Goal: Register for event/course

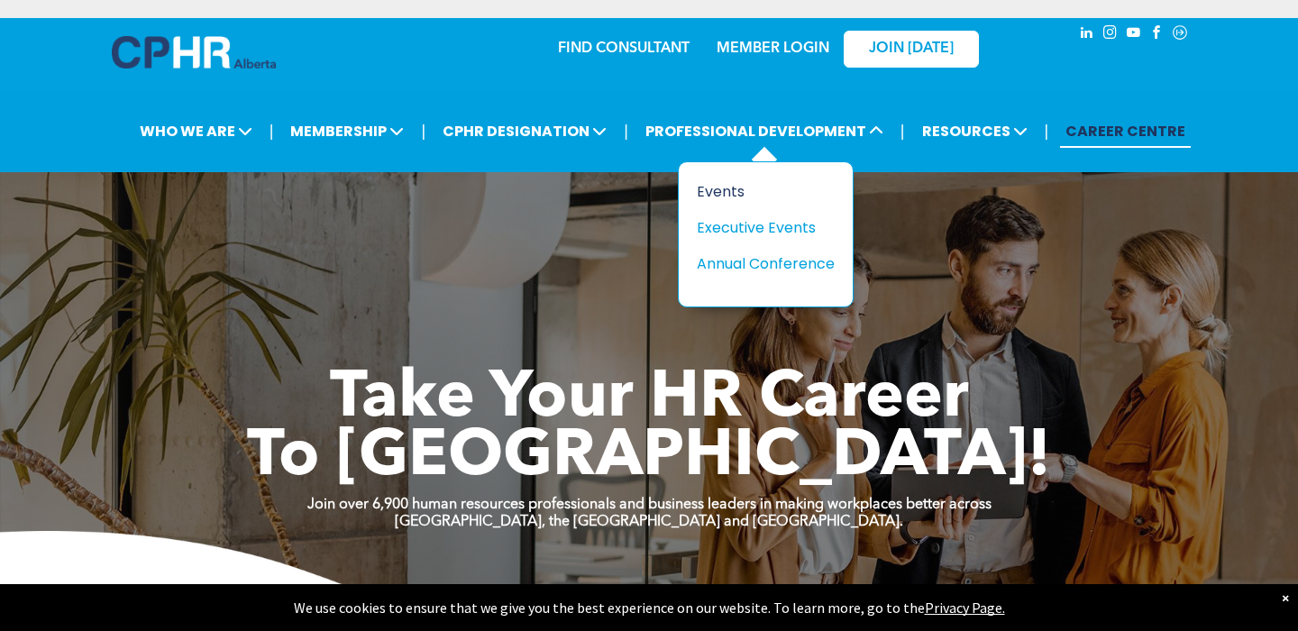
click at [730, 185] on div "Events" at bounding box center [759, 191] width 124 height 23
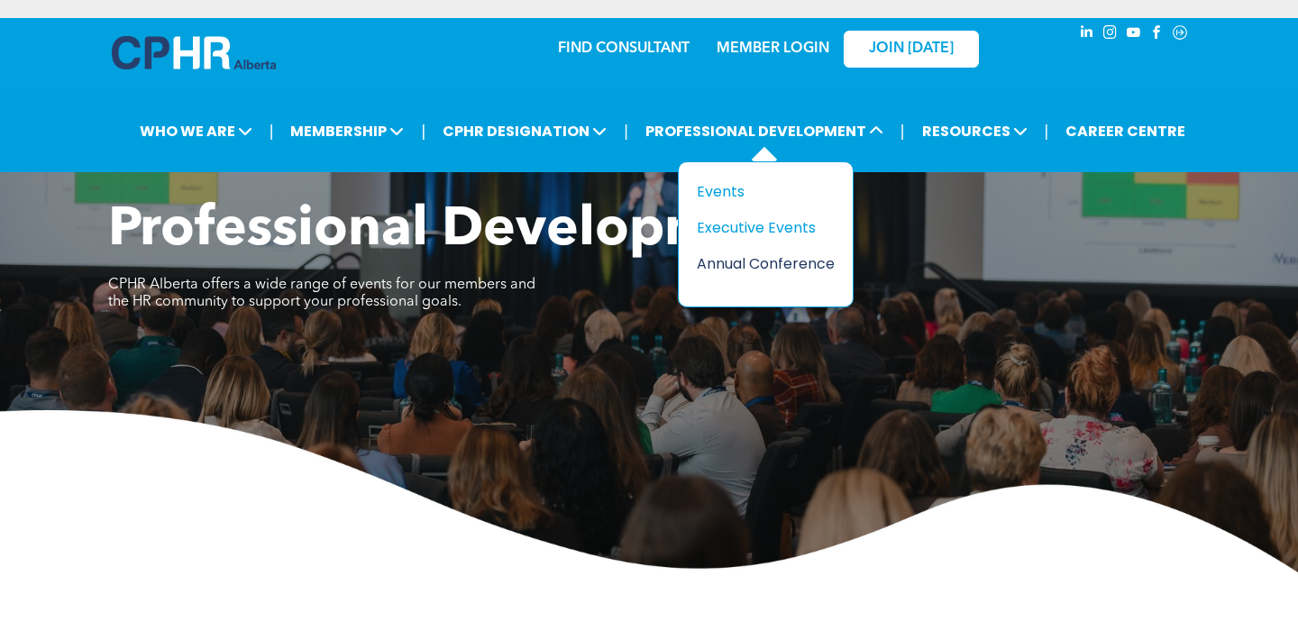
click at [744, 257] on div "Annual Conference" at bounding box center [759, 263] width 124 height 23
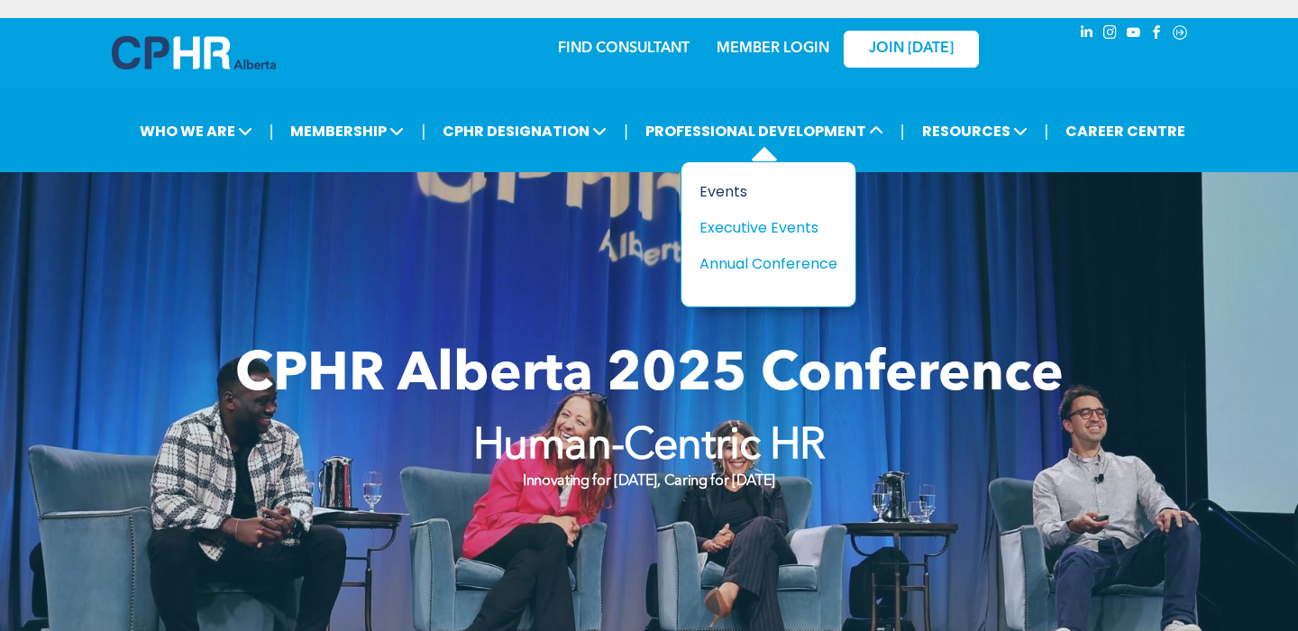
click at [721, 189] on div "Events" at bounding box center [761, 191] width 124 height 23
